Goal: Communication & Community: Answer question/provide support

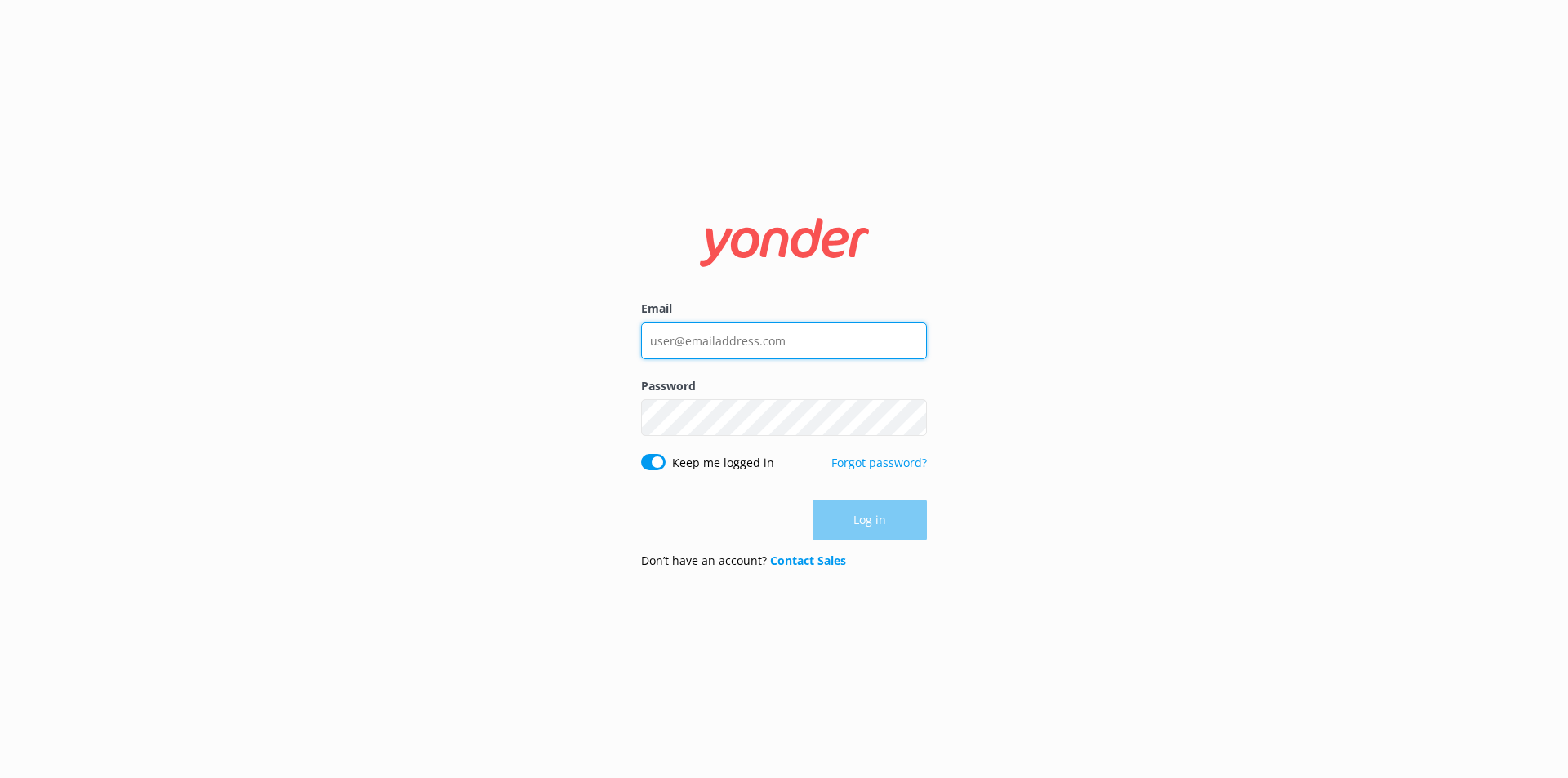
drag, startPoint x: 797, startPoint y: 346, endPoint x: 547, endPoint y: 348, distance: 250.0
click at [547, 348] on div "Email Password Show password Keep me logged in Forgot password? Log in Don’t ha…" at bounding box center [784, 389] width 1568 height 778
type input "[EMAIL_ADDRESS][DOMAIN_NAME]"
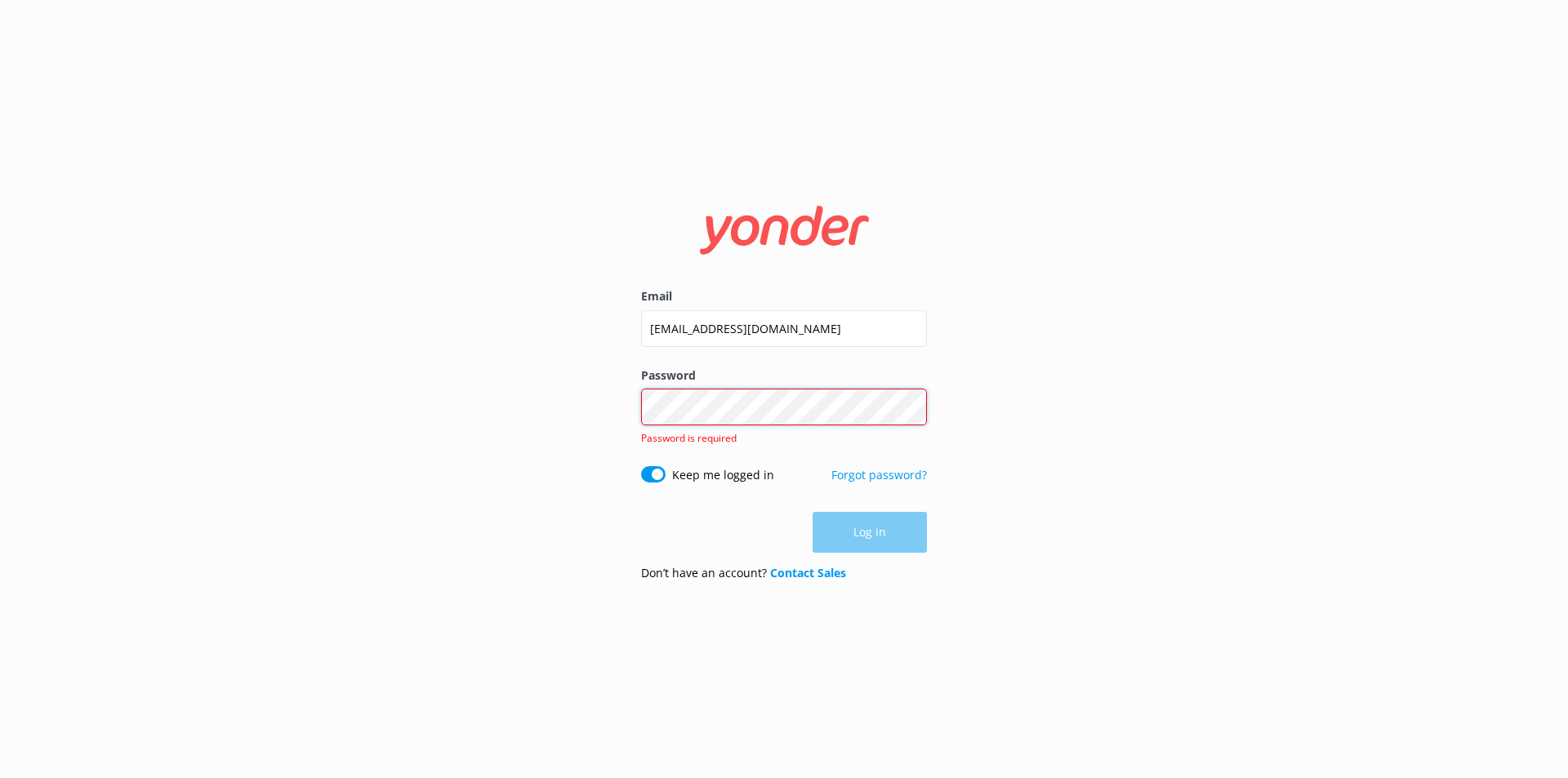
click at [713, 433] on div "Password Show password Password is required" at bounding box center [783, 416] width 285 height 99
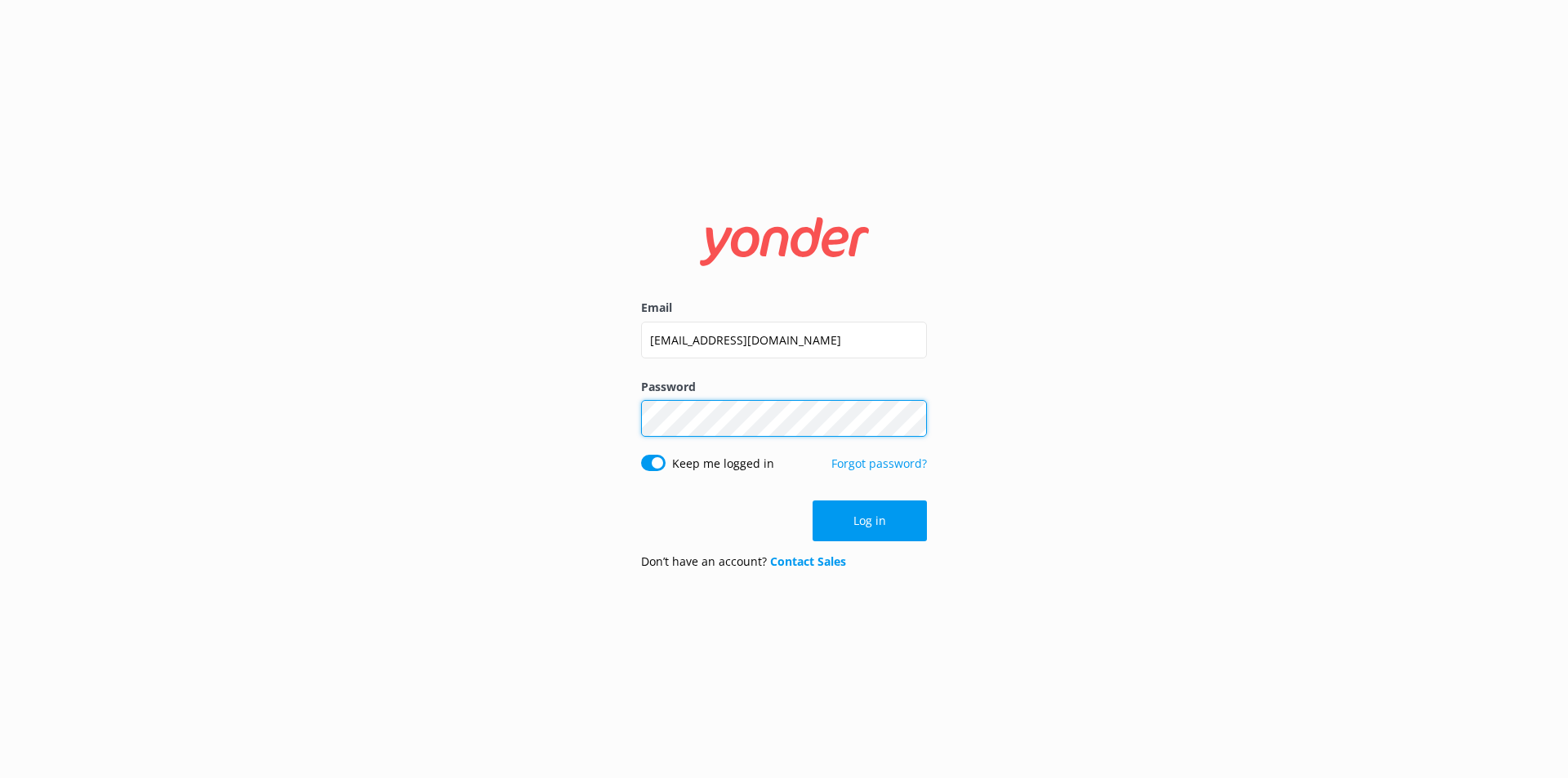
click button "Log in" at bounding box center [870, 520] width 115 height 40
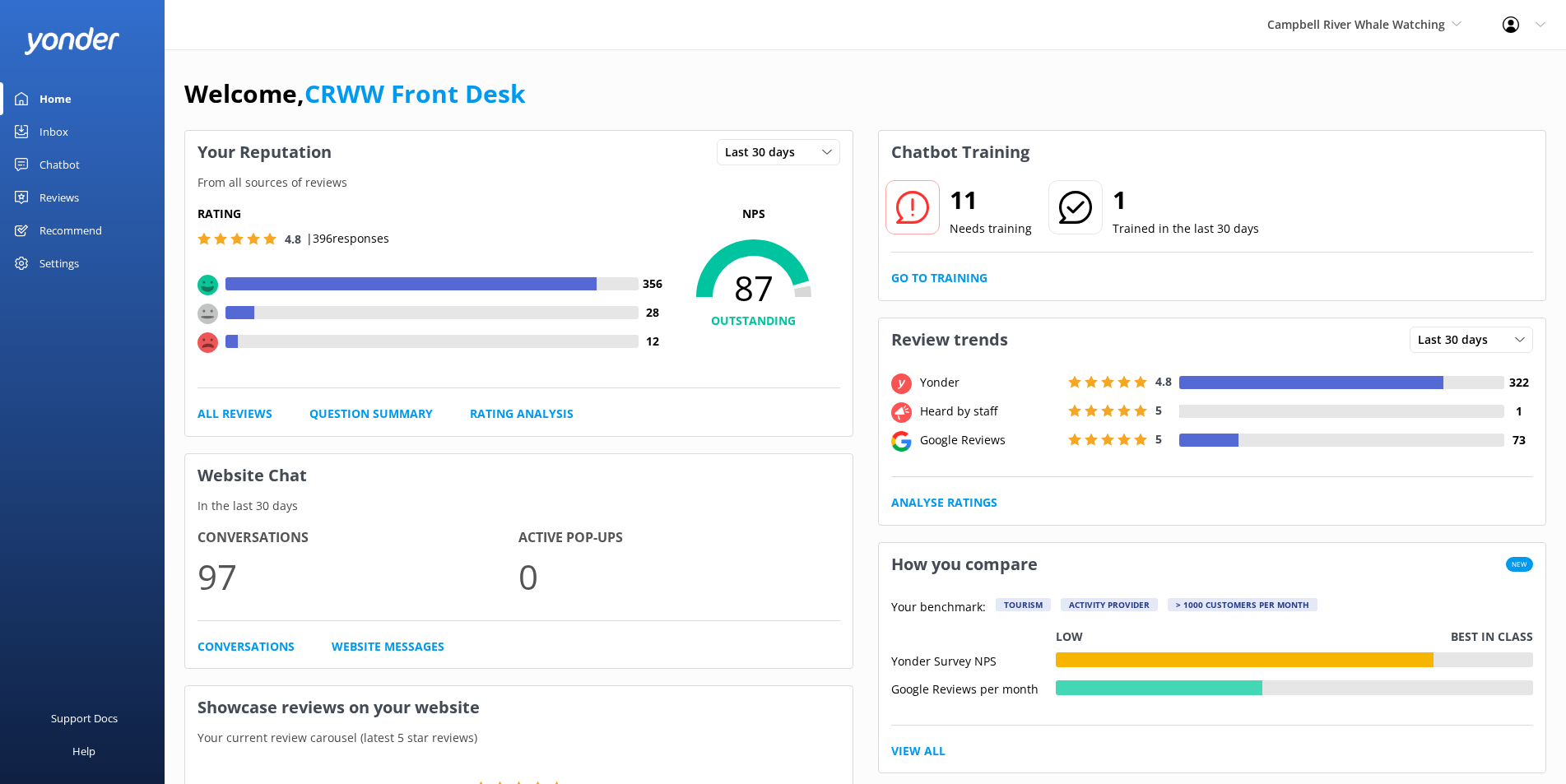
click at [77, 163] on div "Chatbot" at bounding box center [60, 165] width 41 height 33
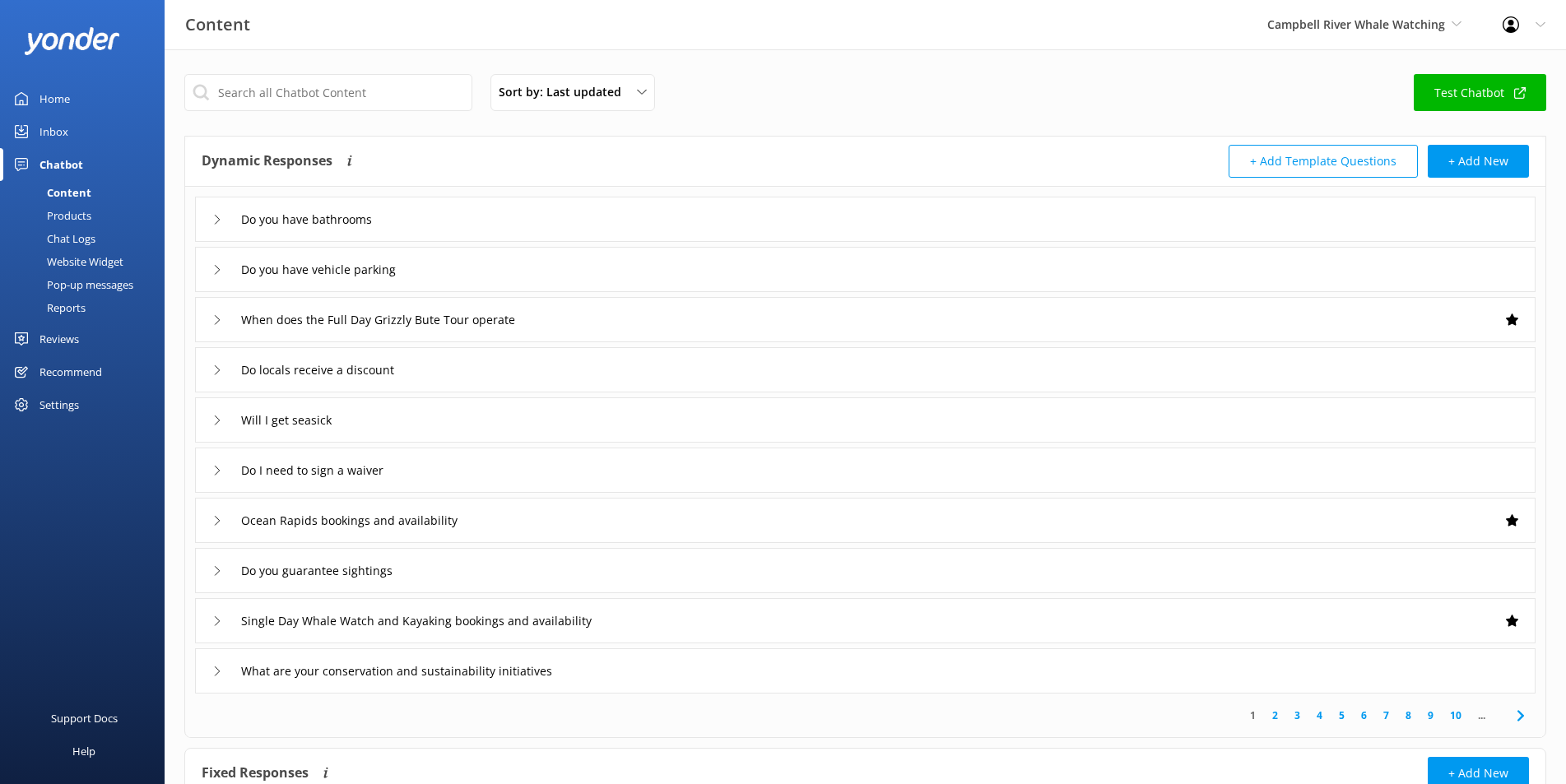
click at [65, 123] on div "Inbox" at bounding box center [54, 132] width 29 height 33
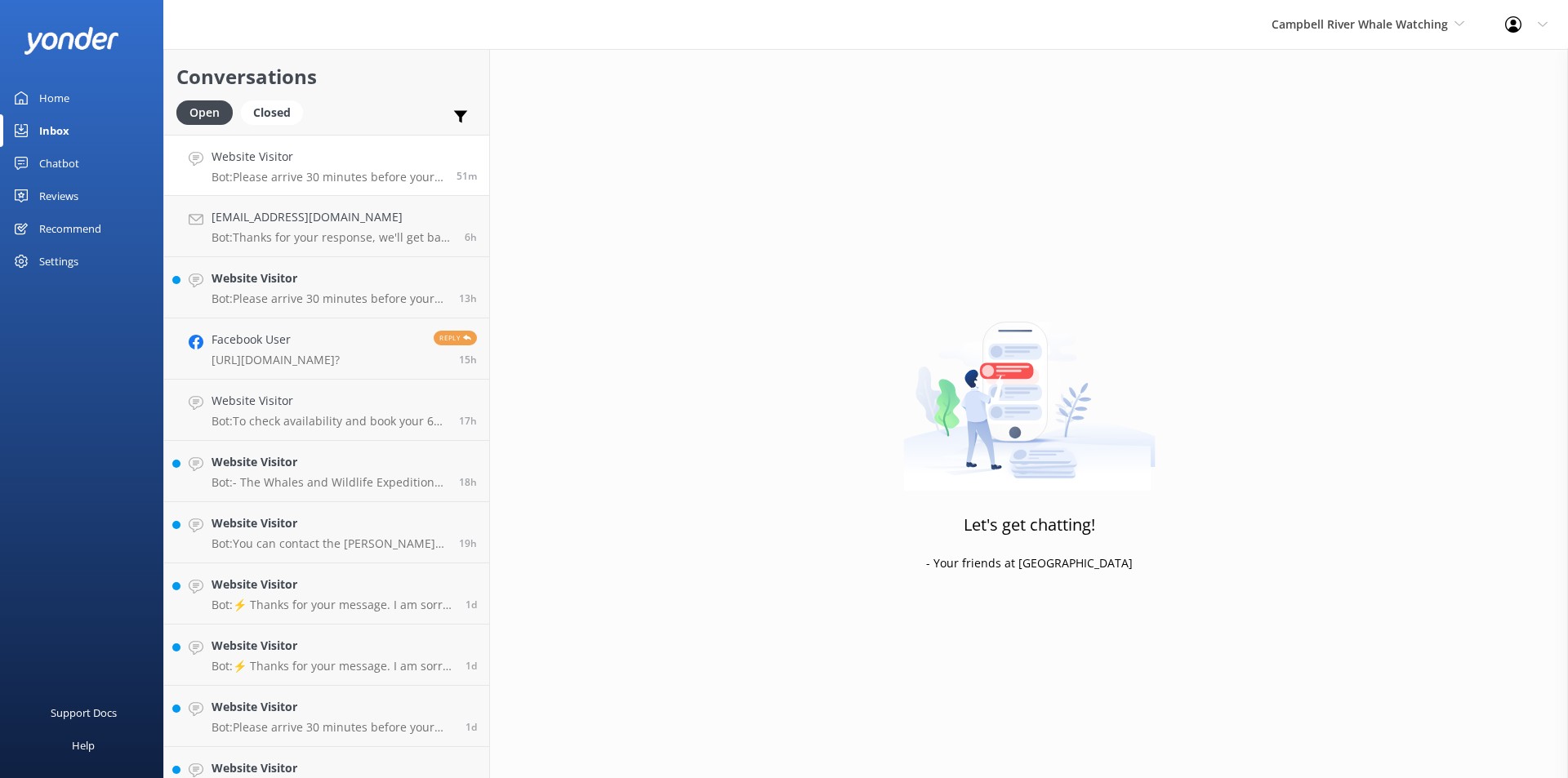
click at [272, 176] on p "Bot: Please arrive 30 minutes before your tour departure to check in." at bounding box center [328, 177] width 232 height 14
